Goal: Communication & Community: Participate in discussion

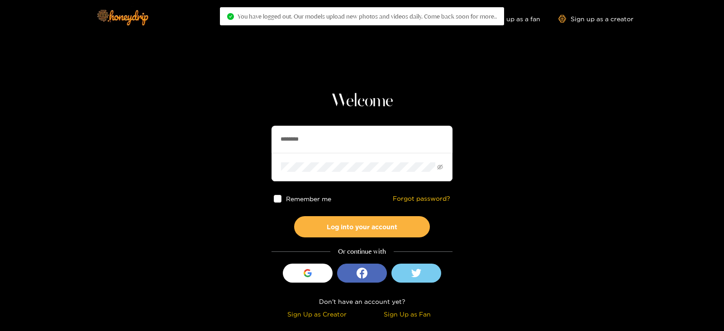
drag, startPoint x: 0, startPoint y: 0, endPoint x: 361, endPoint y: 142, distance: 388.2
click at [361, 142] on input "********" at bounding box center [361, 139] width 181 height 27
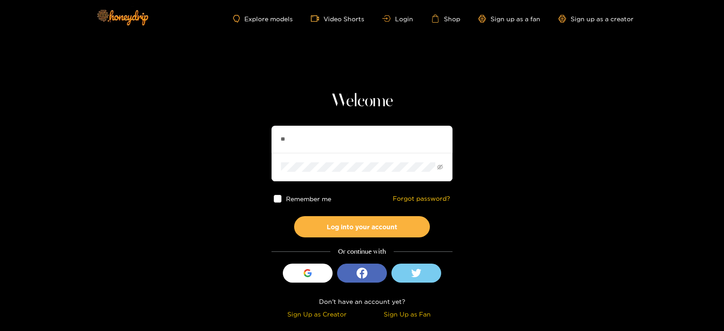
type input "********"
click at [294, 216] on button "Log into your account" at bounding box center [362, 226] width 136 height 21
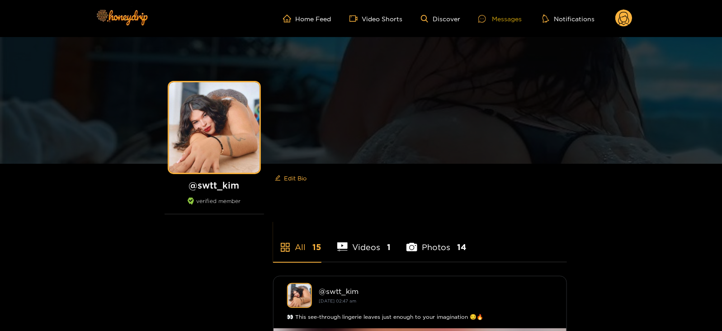
click at [486, 15] on icon at bounding box center [483, 19] width 8 height 8
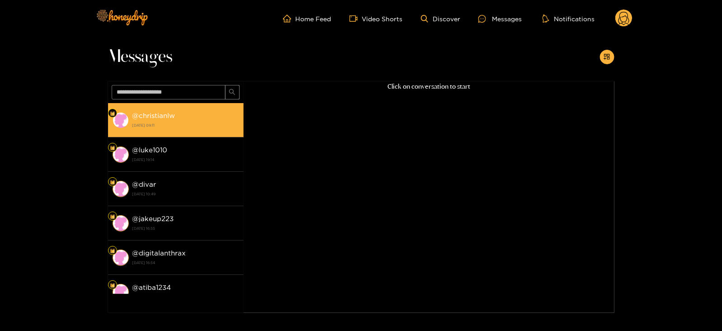
click at [152, 112] on strong "@ christianlw" at bounding box center [154, 116] width 43 height 8
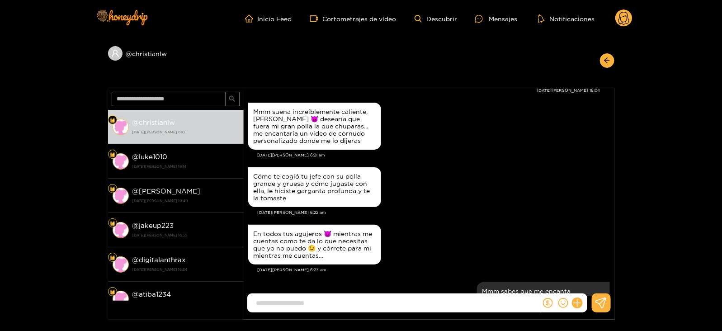
scroll to position [1371, 0]
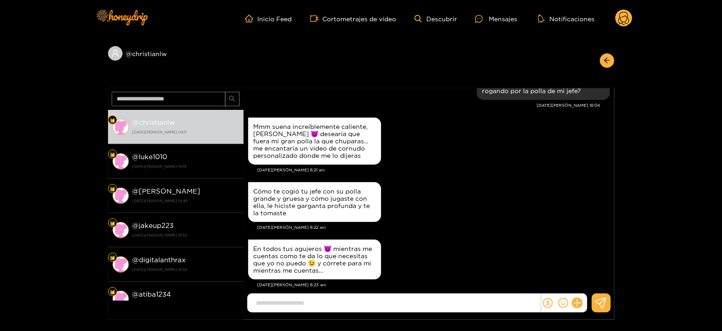
click at [444, 126] on div "Mmm suena increíblemente caliente, nena 😈 desearía que fuera mi gran polla la q…" at bounding box center [429, 141] width 362 height 52
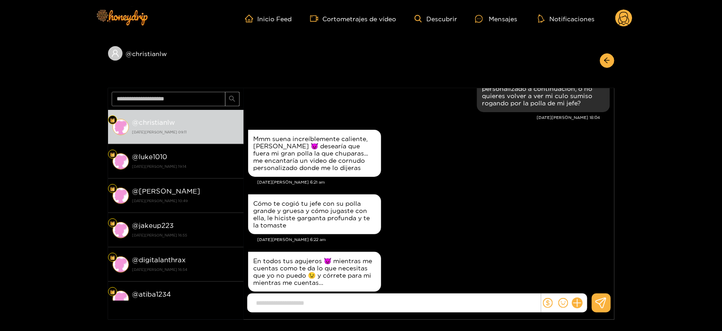
scroll to position [1359, 0]
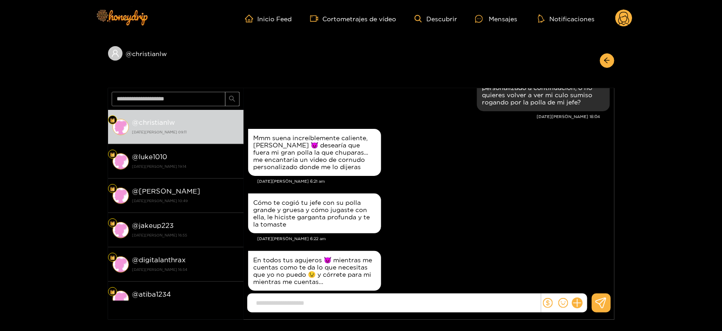
drag, startPoint x: 347, startPoint y: 116, endPoint x: 298, endPoint y: 113, distance: 49.4
click at [298, 113] on div "Ese mensaje tuyo sonó tan caliente... mis bragas se mojaron solo imaginando tod…" at bounding box center [429, 80] width 362 height 66
click at [324, 228] on div "Cómo te cogió tu jefe con su polla grande y gruesa y cómo jugaste con ella, le …" at bounding box center [315, 213] width 122 height 29
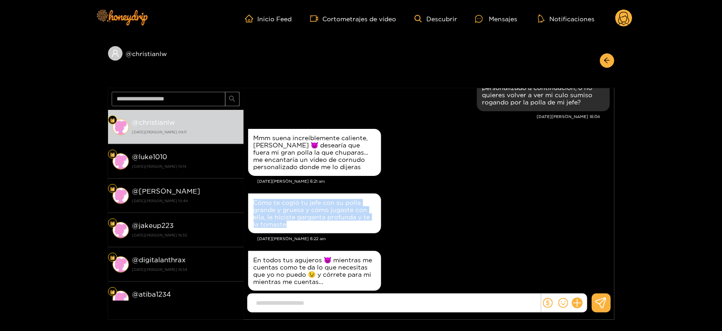
click at [324, 228] on div "Cómo te cogió tu jefe con su polla grande y gruesa y cómo jugaste con ella, le …" at bounding box center [315, 213] width 122 height 29
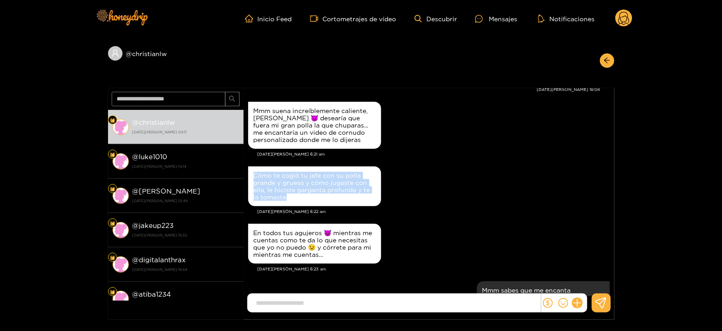
scroll to position [1386, 0]
copy font "Cómo te cogió tu jefe con su polla grande y gruesa y cómo jugaste con ella, le …"
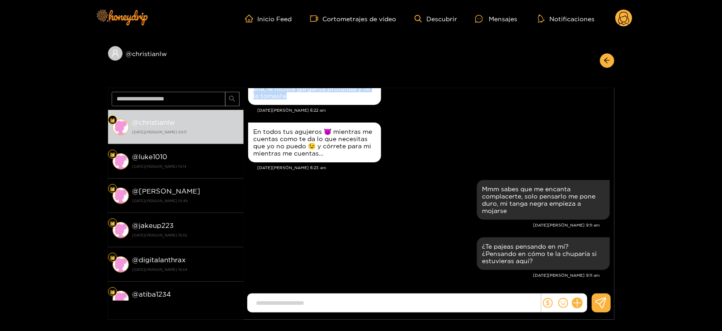
scroll to position [1494, 0]
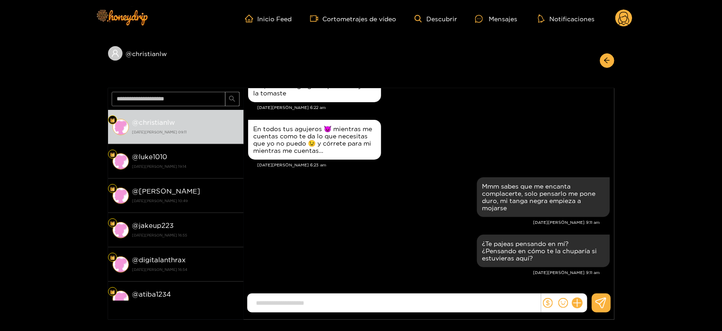
click at [267, 137] on font "En todos tus agujeros 😈 mientras me cuentas como te da lo que necesitas que yo …" at bounding box center [313, 139] width 119 height 28
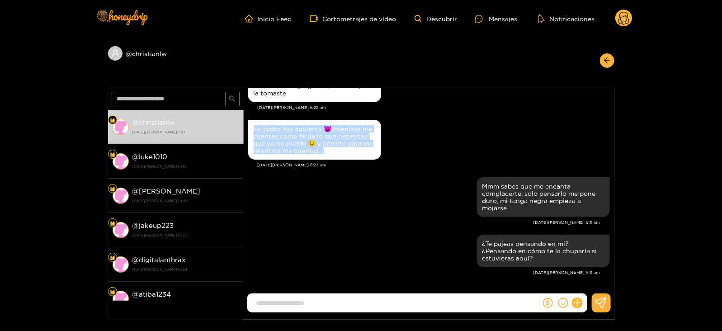
click at [267, 137] on font "En todos tus agujeros 😈 mientras me cuentas como te da lo que necesitas que yo …" at bounding box center [313, 139] width 119 height 28
copy font "En todos tus agujeros 😈 mientras me cuentas como te da lo que necesitas que yo …"
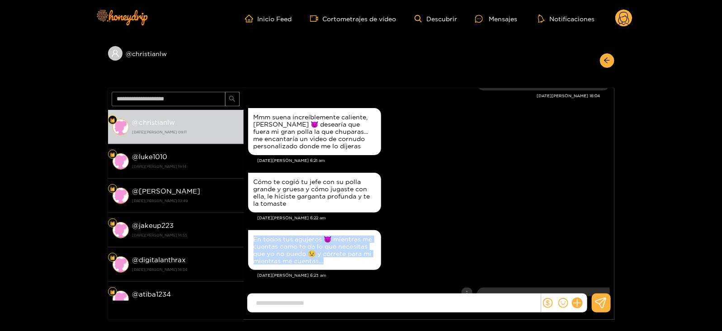
scroll to position [1379, 0]
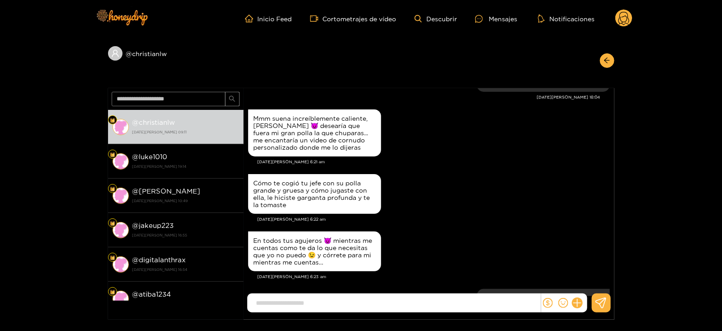
click at [405, 143] on div "Mmm suena increíblemente caliente, nena 😈 desearía que fuera mi gran polla la q…" at bounding box center [429, 133] width 362 height 52
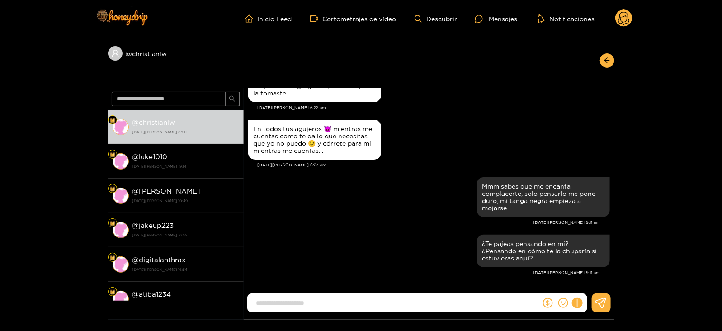
click at [620, 21] on circle at bounding box center [624, 17] width 17 height 17
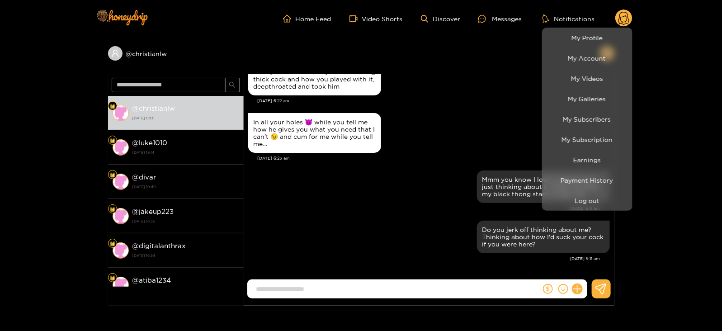
scroll to position [1490, 0]
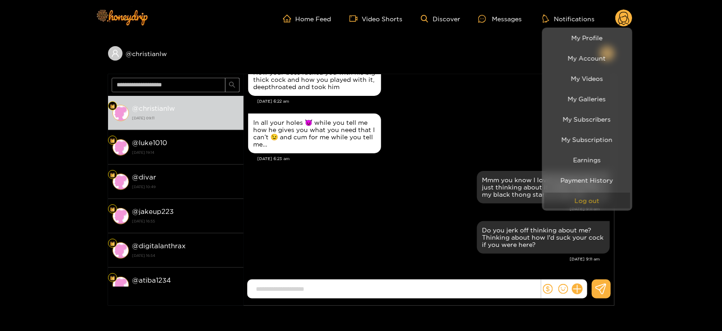
click at [585, 205] on button "Log out" at bounding box center [588, 201] width 86 height 16
